Goal: Information Seeking & Learning: Learn about a topic

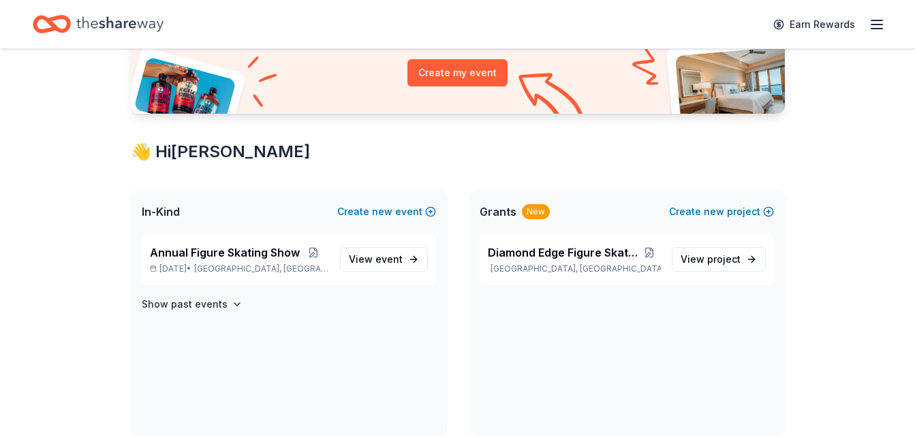
scroll to position [159, 0]
click at [403, 261] on link "View event" at bounding box center [384, 260] width 88 height 25
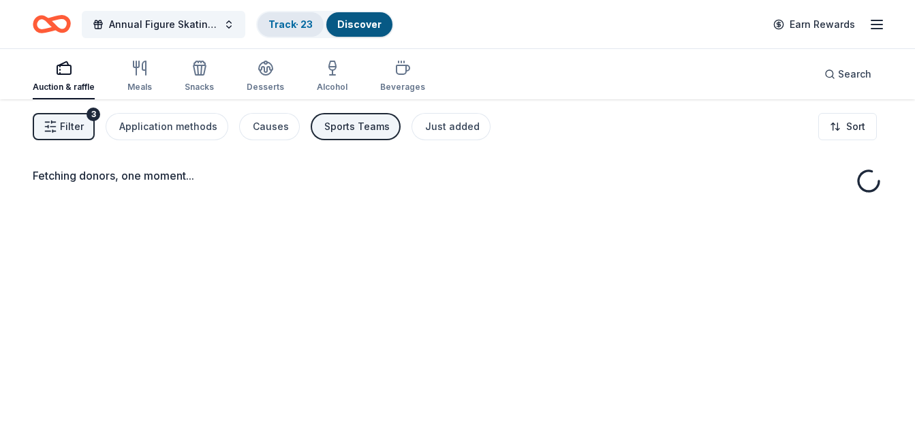
click at [301, 21] on link "Track · 23" at bounding box center [290, 24] width 44 height 12
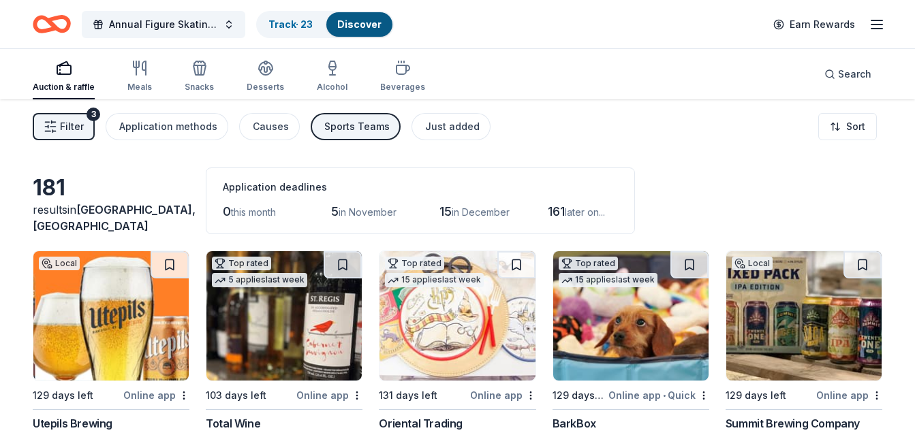
click at [357, 19] on link "Discover" at bounding box center [359, 24] width 44 height 12
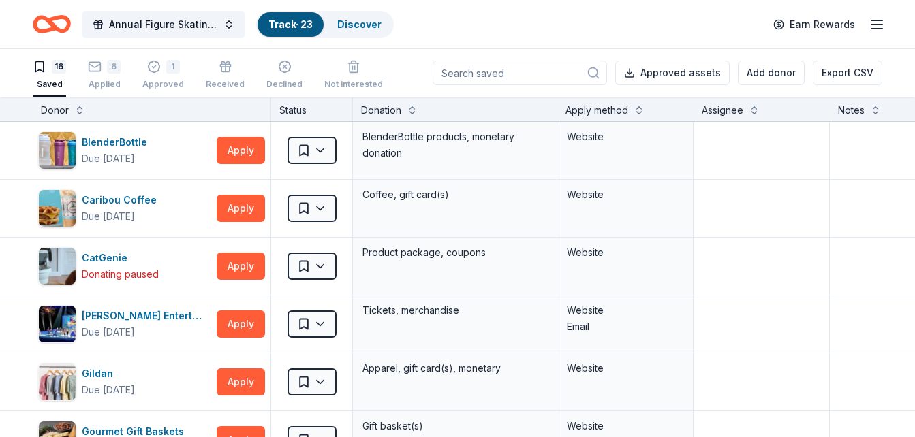
click at [50, 78] on div "16 Saved" at bounding box center [49, 75] width 33 height 30
click at [367, 27] on link "Discover" at bounding box center [359, 24] width 44 height 12
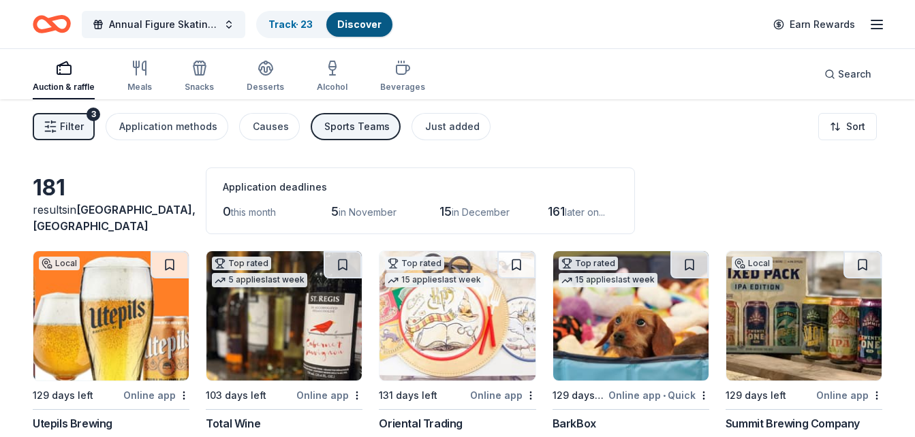
click at [885, 33] on div "Annual Figure Skating Show Track · 23 Discover Earn Rewards" at bounding box center [457, 24] width 915 height 48
click at [874, 29] on line "button" at bounding box center [876, 29] width 11 height 0
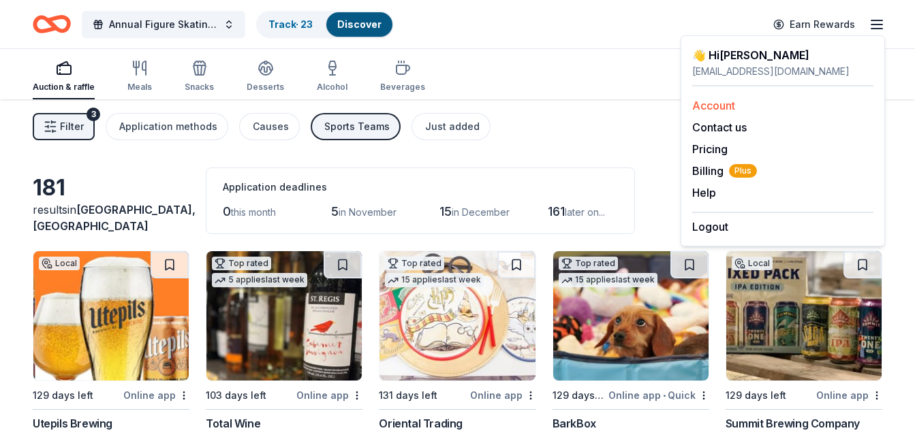
click at [734, 106] on link "Account" at bounding box center [713, 106] width 43 height 14
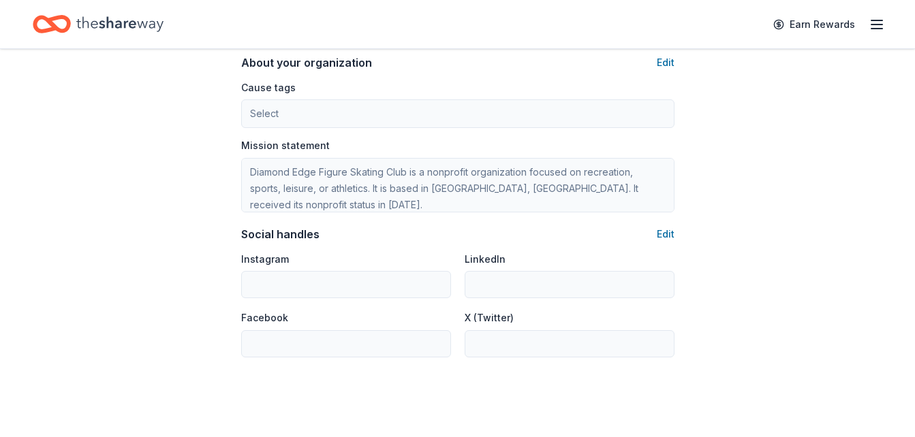
scroll to position [925, 0]
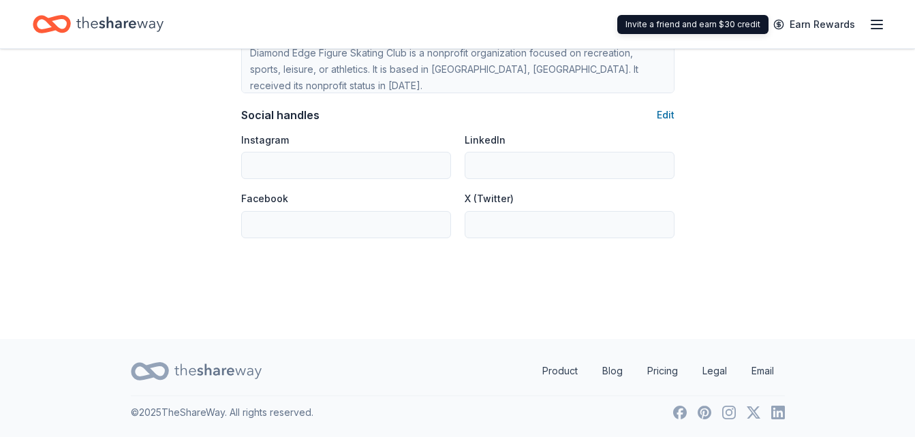
click at [865, 27] on div "Earn Rewards" at bounding box center [825, 24] width 120 height 32
click at [868, 28] on div "Earn Rewards" at bounding box center [825, 24] width 120 height 32
click at [873, 29] on line "button" at bounding box center [876, 29] width 11 height 0
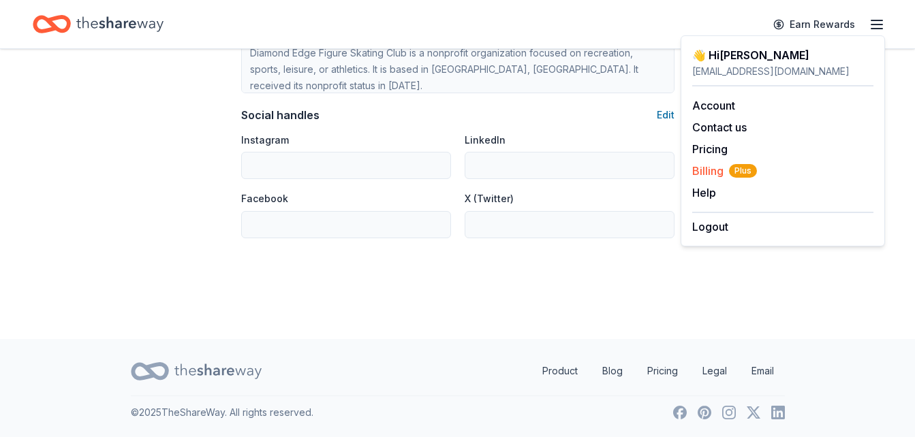
click at [744, 174] on span "Plus" at bounding box center [743, 171] width 28 height 14
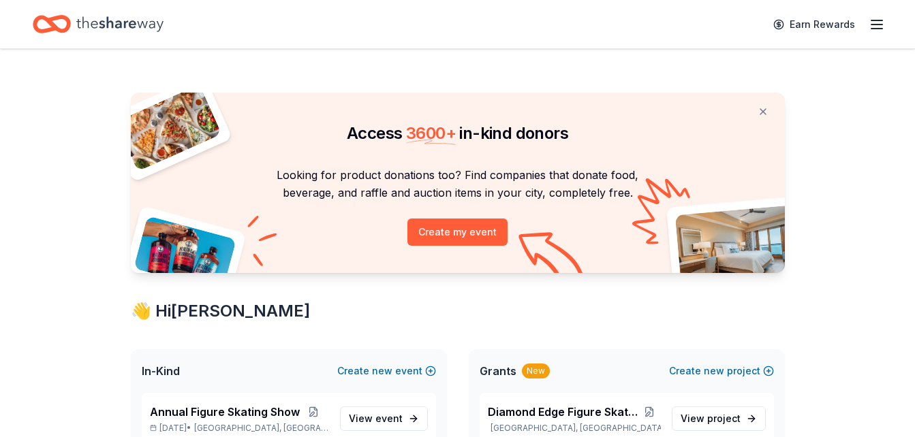
click at [876, 25] on icon "button" at bounding box center [876, 24] width 16 height 16
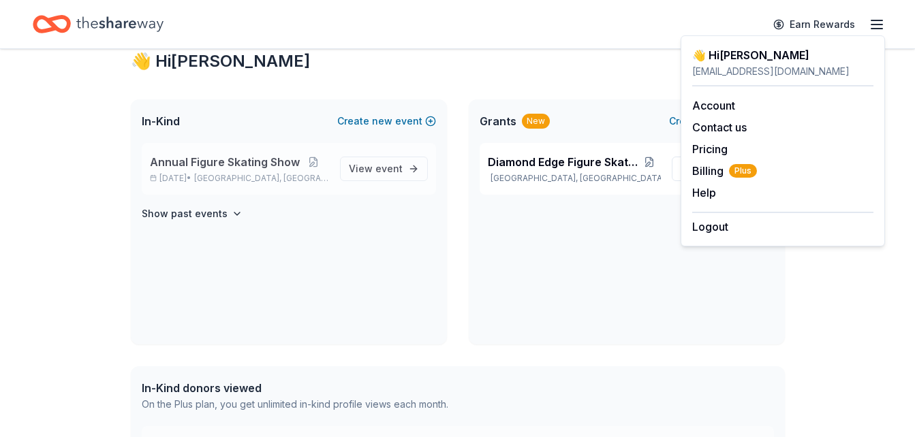
scroll to position [251, 0]
click at [244, 169] on span "Annual Figure Skating Show" at bounding box center [225, 161] width 150 height 16
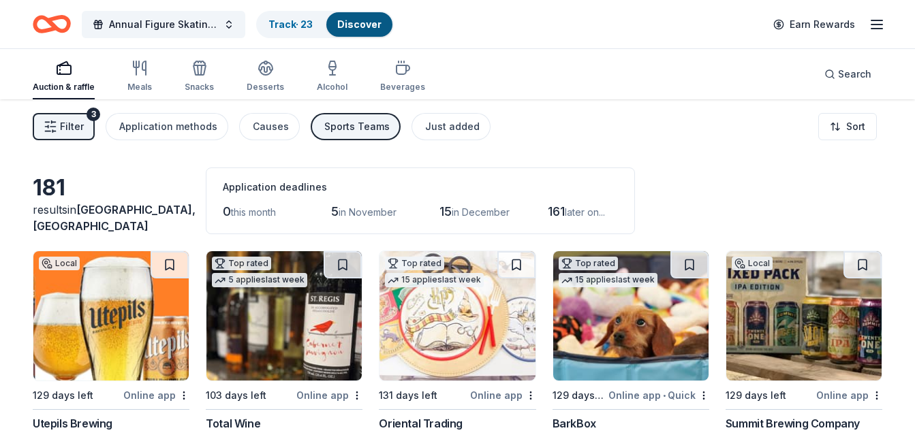
click at [587, 89] on div "Auction & raffle Meals Snacks Desserts Alcohol Beverages Search" at bounding box center [457, 74] width 849 height 50
click at [867, 76] on span "Search" at bounding box center [854, 74] width 33 height 16
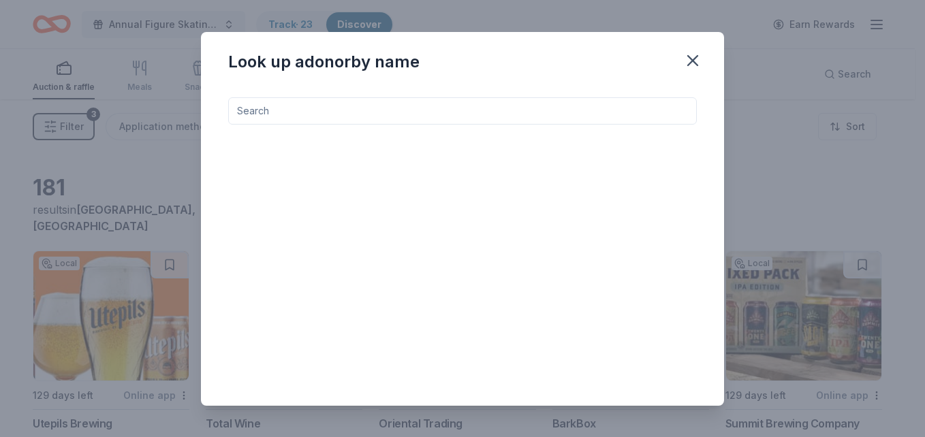
click at [473, 116] on input at bounding box center [462, 110] width 468 height 27
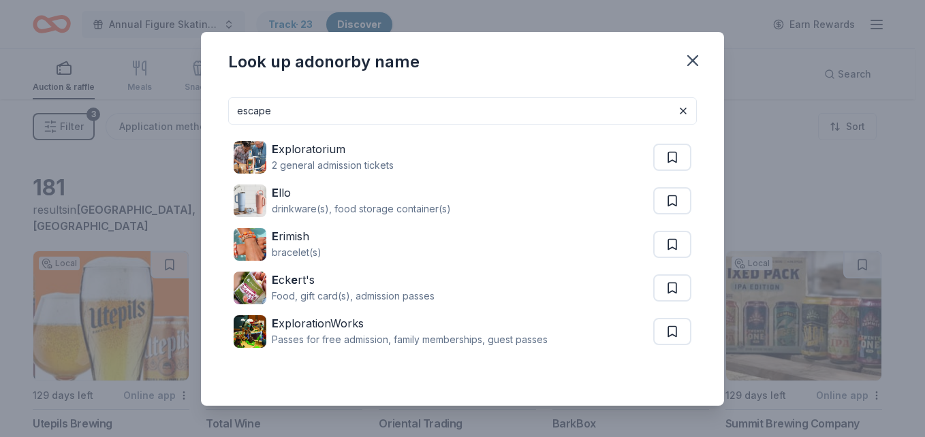
type input "escape"
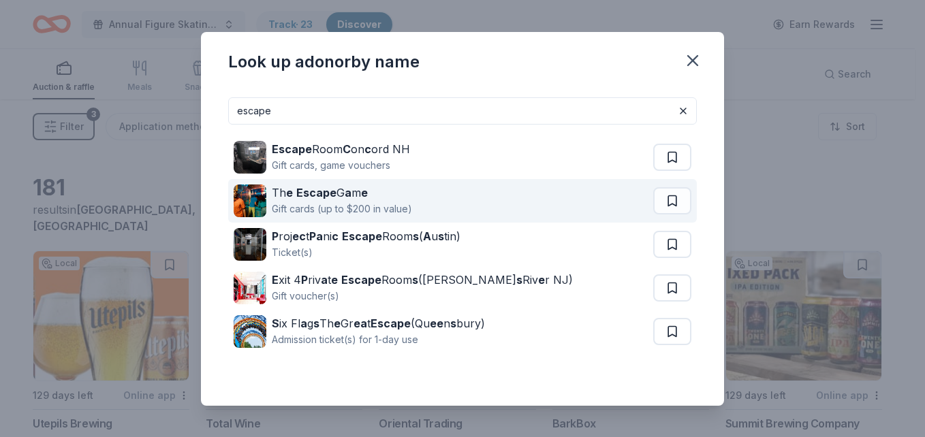
click at [355, 204] on div "Gift cards (up to $200 in value)" at bounding box center [342, 209] width 140 height 16
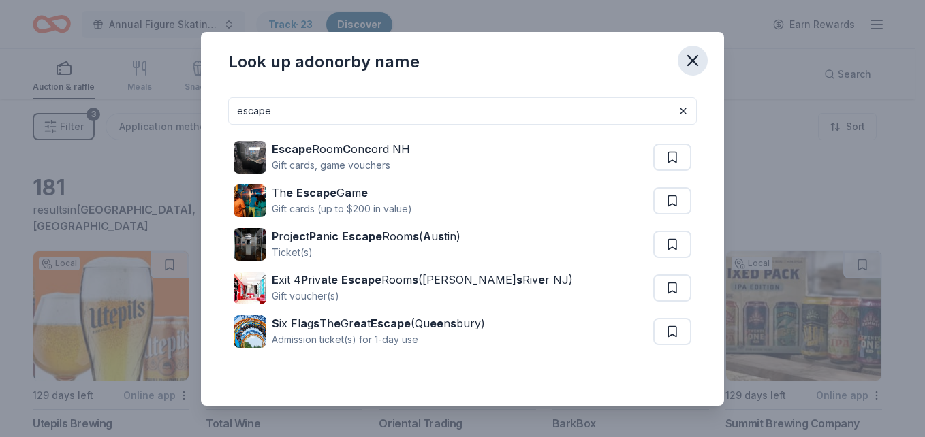
click at [695, 56] on icon "button" at bounding box center [692, 60] width 19 height 19
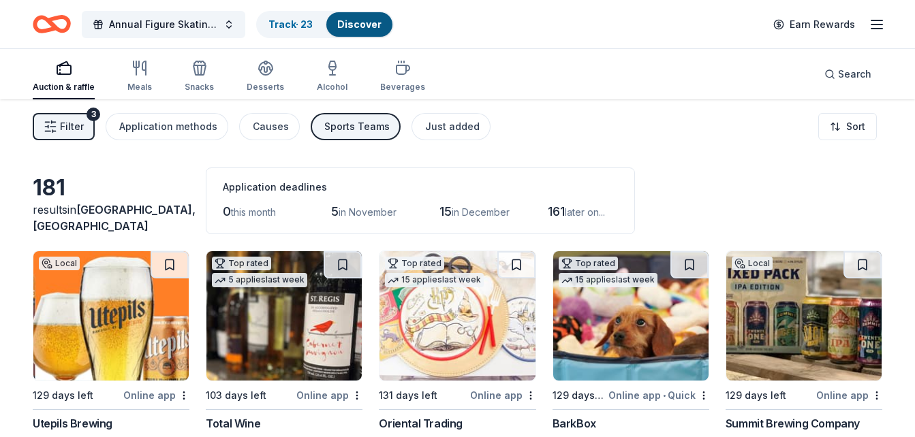
click at [354, 125] on div "Sports Teams" at bounding box center [356, 126] width 65 height 16
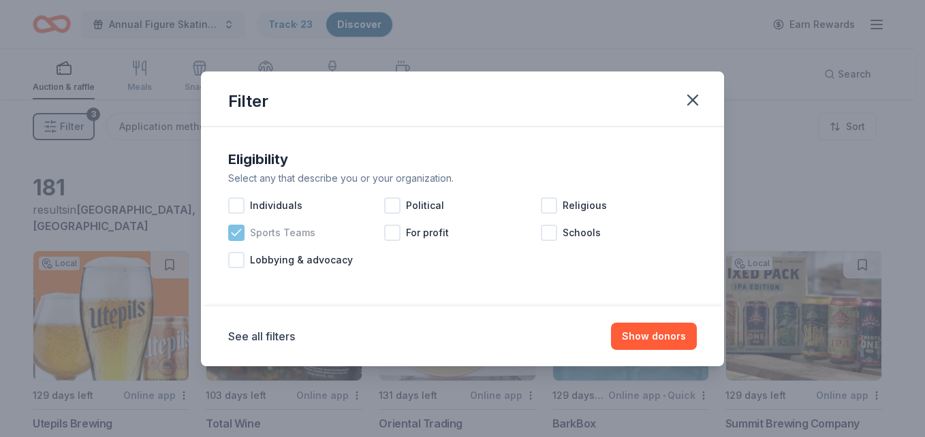
click at [267, 233] on span "Sports Teams" at bounding box center [282, 233] width 65 height 16
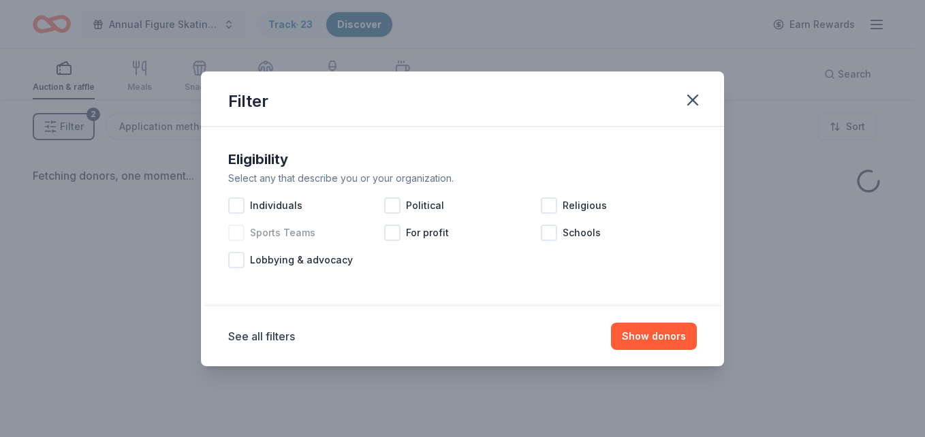
click at [278, 234] on span "Sports Teams" at bounding box center [282, 233] width 65 height 16
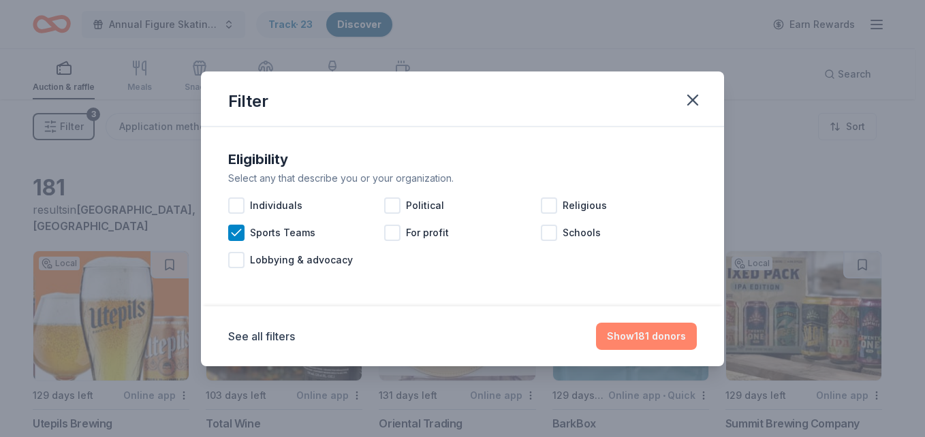
click at [681, 335] on button "Show 181 donors" at bounding box center [646, 336] width 101 height 27
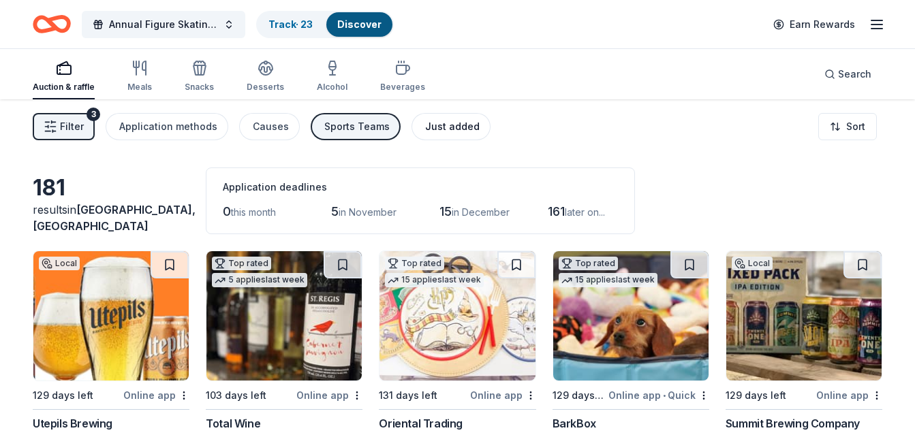
click at [447, 133] on div "Just added" at bounding box center [452, 126] width 54 height 16
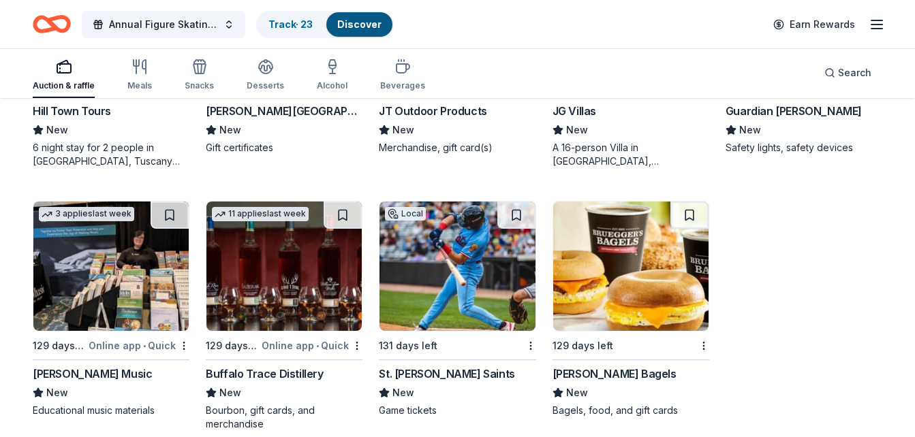
scroll to position [597, 0]
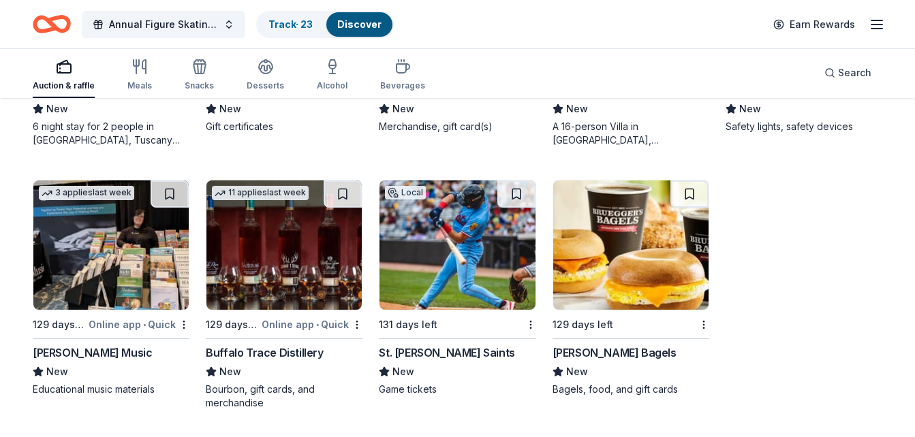
click at [623, 269] on img at bounding box center [630, 244] width 155 height 129
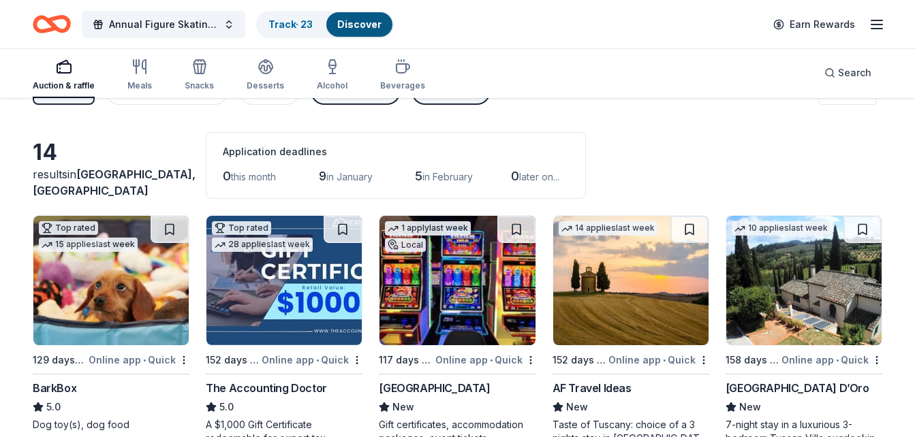
scroll to position [0, 0]
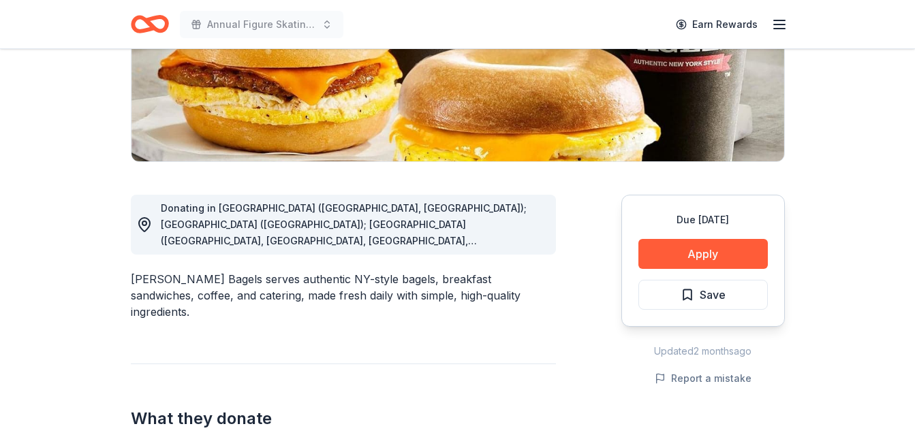
scroll to position [253, 0]
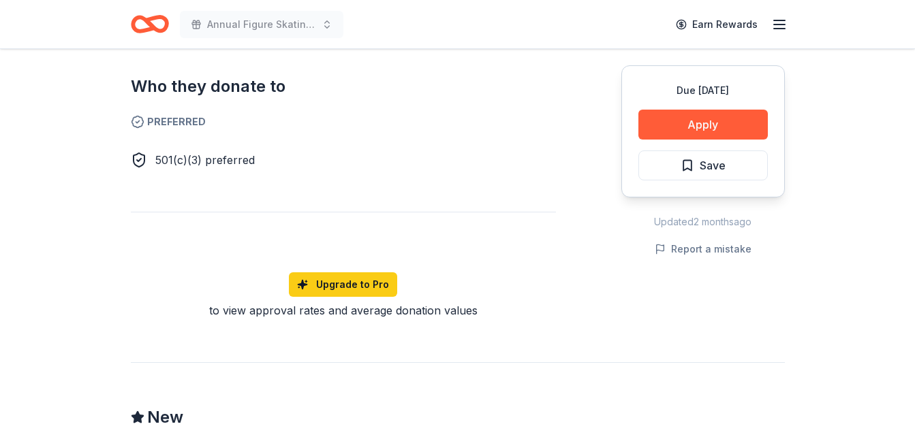
scroll to position [780, 0]
